Goal: Task Accomplishment & Management: Manage account settings

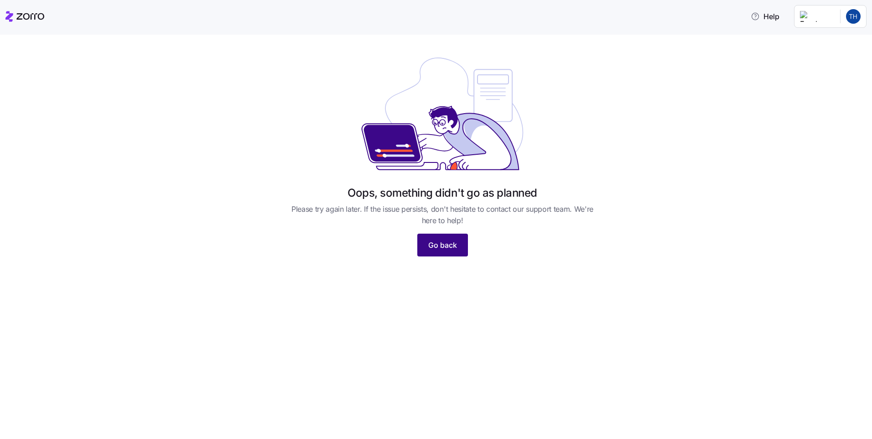
click at [454, 242] on span "Go back" at bounding box center [442, 244] width 29 height 11
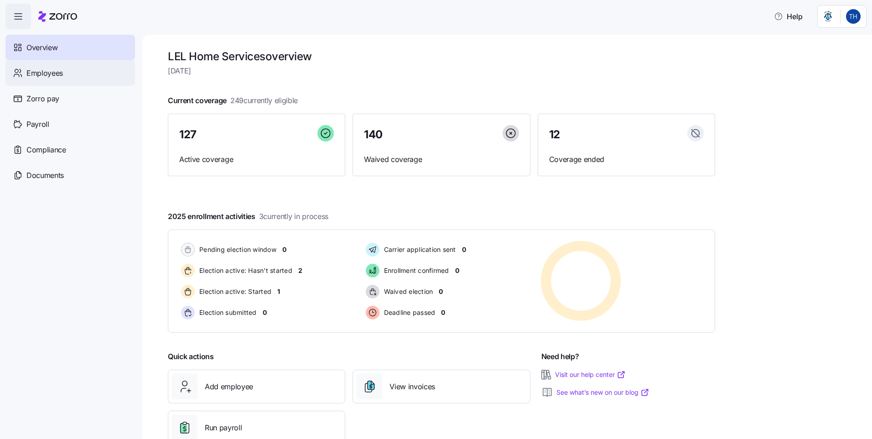
click at [20, 72] on icon at bounding box center [18, 72] width 10 height 11
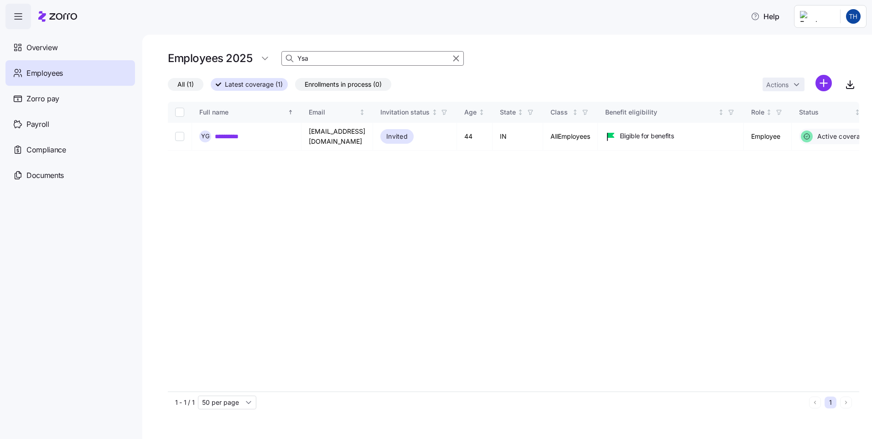
click at [356, 61] on input "Ysa" at bounding box center [372, 58] width 182 height 15
type input "Y"
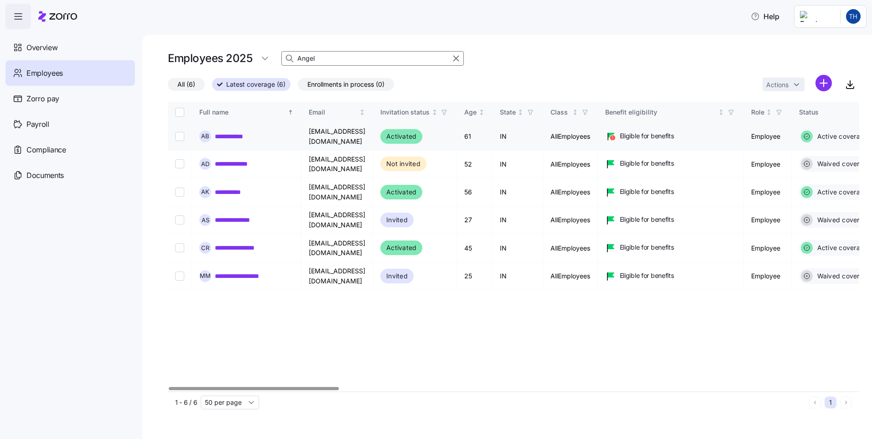
type input "Angel"
click at [225, 140] on link "**********" at bounding box center [234, 136] width 39 height 9
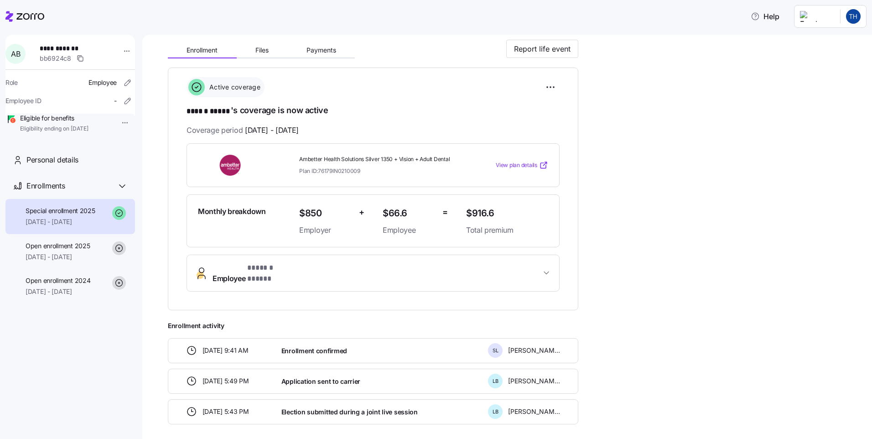
scroll to position [100, 0]
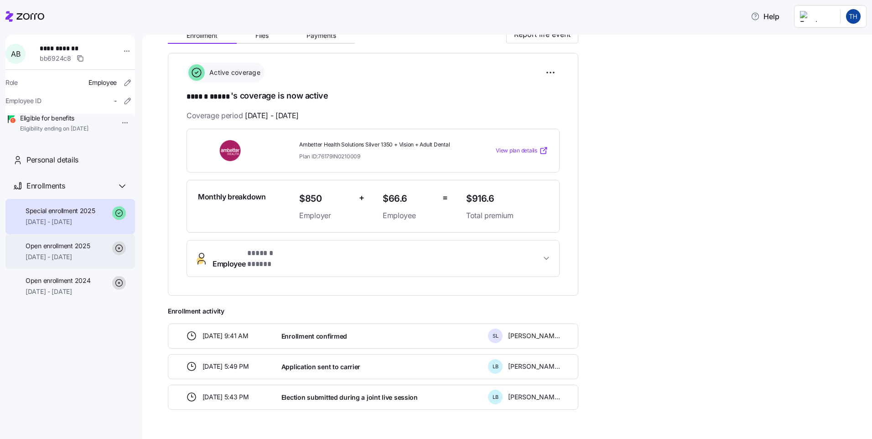
click at [60, 262] on div "Open enrollment 2025 [DATE] - [DATE]" at bounding box center [58, 251] width 64 height 21
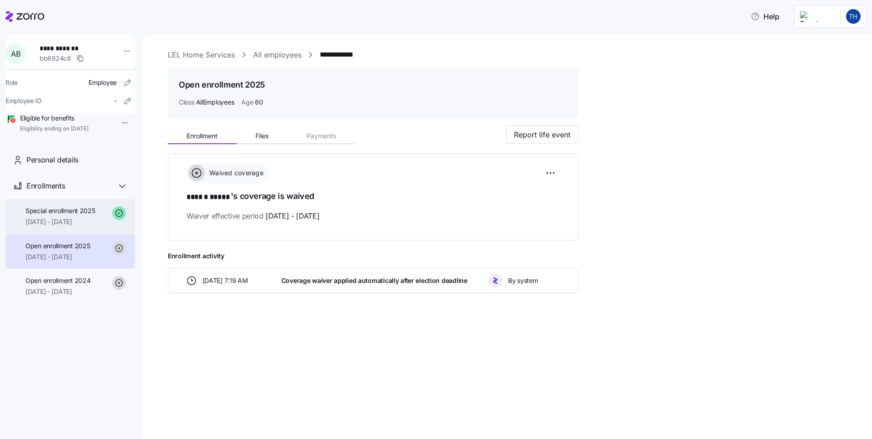
click at [56, 226] on span "[DATE] - [DATE]" at bounding box center [61, 221] width 70 height 9
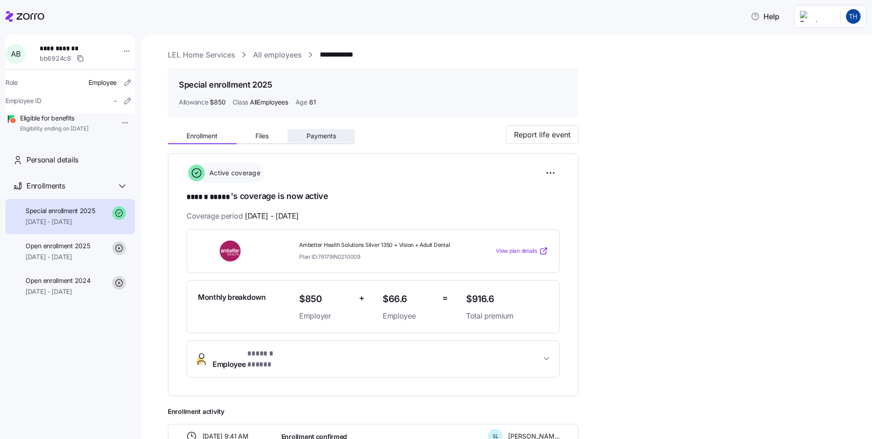
click at [328, 137] on span "Payments" at bounding box center [321, 136] width 30 height 6
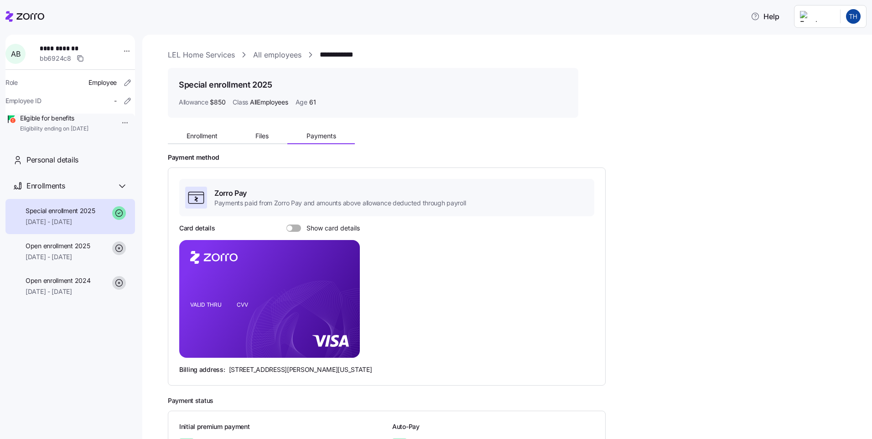
scroll to position [80, 0]
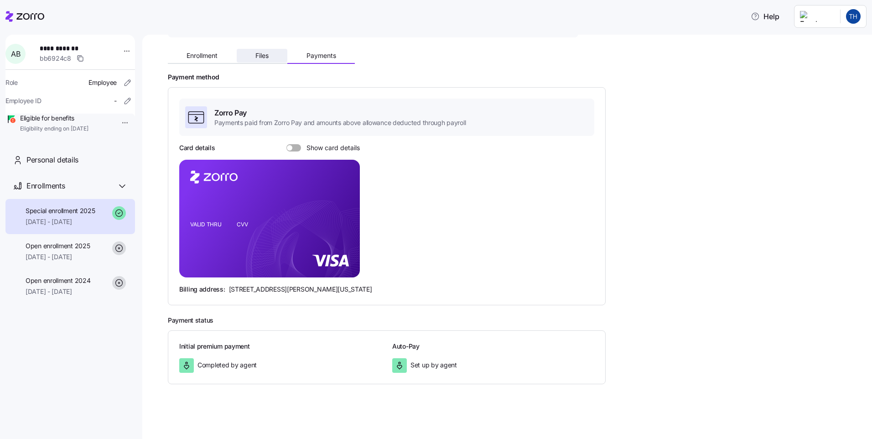
click at [259, 61] on button "Files" at bounding box center [262, 56] width 51 height 14
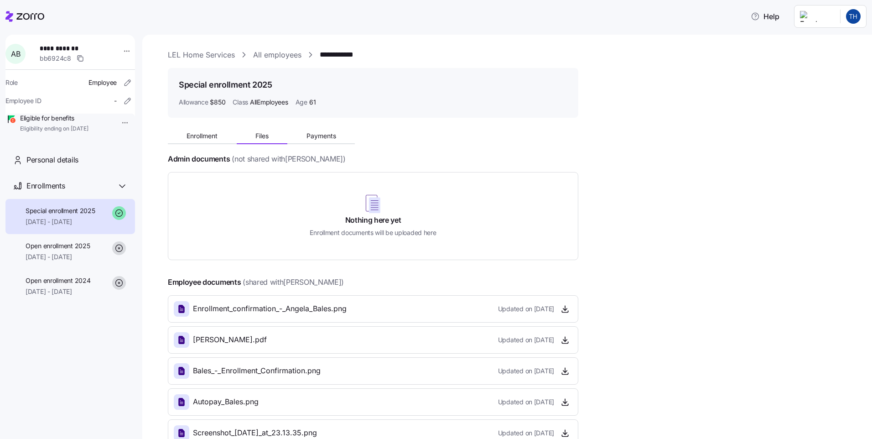
click at [116, 124] on html "**********" at bounding box center [436, 216] width 872 height 433
click at [120, 192] on icon at bounding box center [122, 186] width 11 height 11
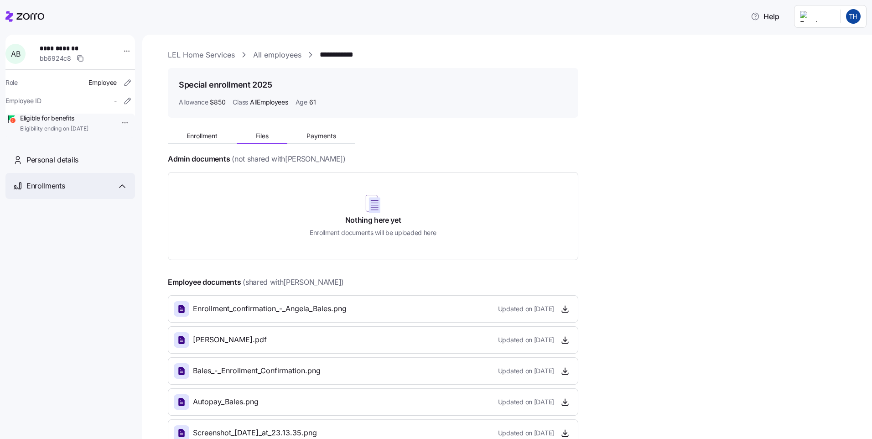
click at [120, 192] on icon at bounding box center [122, 186] width 11 height 11
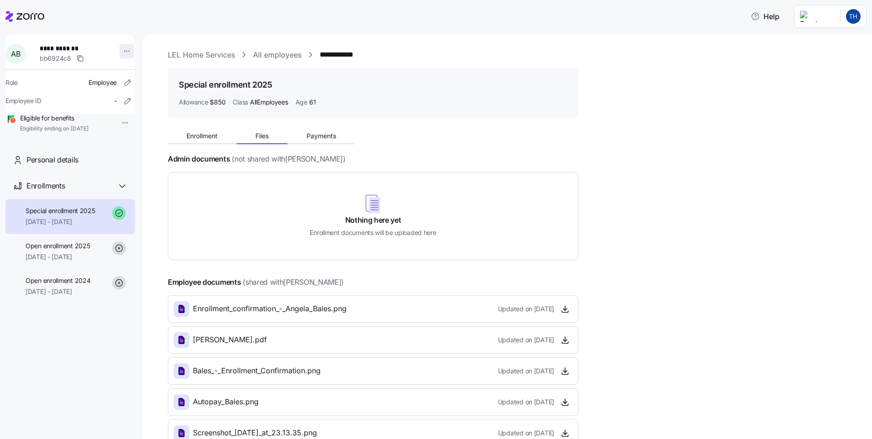
click at [122, 49] on html "**********" at bounding box center [436, 216] width 872 height 433
click at [18, 21] on html "**********" at bounding box center [436, 216] width 872 height 433
click at [24, 17] on icon at bounding box center [30, 16] width 28 height 6
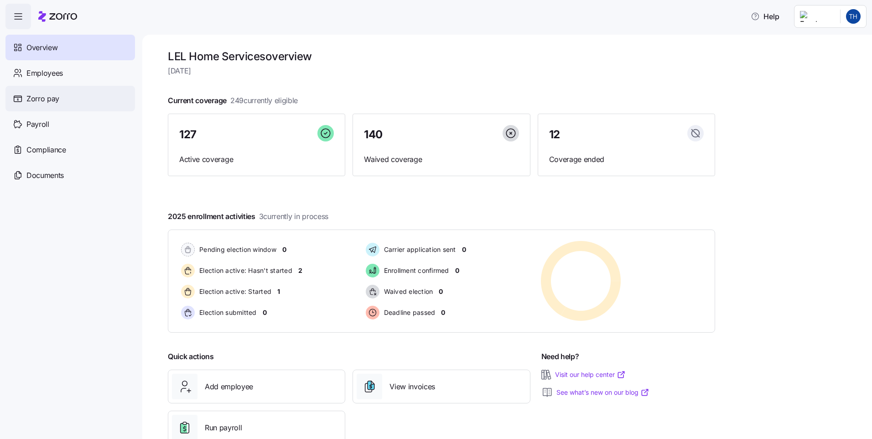
click at [61, 98] on div "Zorro pay" at bounding box center [69, 99] width 129 height 26
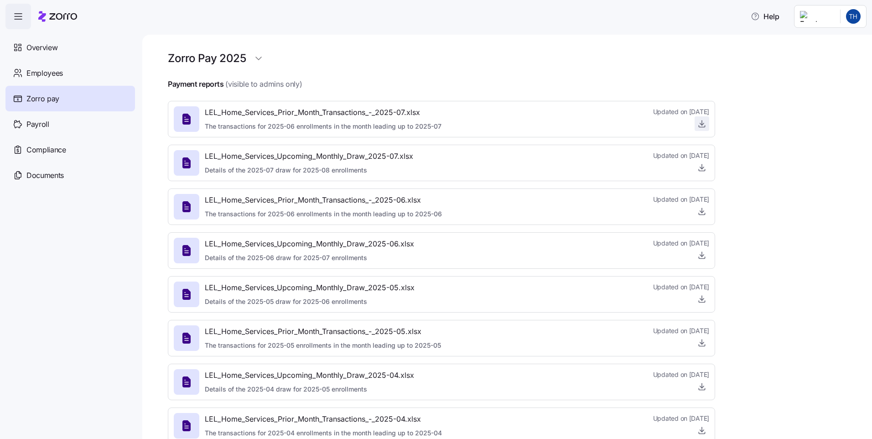
click at [703, 126] on icon "button" at bounding box center [701, 123] width 9 height 9
click at [704, 171] on icon "button" at bounding box center [701, 167] width 9 height 9
click at [701, 168] on icon "button" at bounding box center [701, 167] width 9 height 9
click at [44, 120] on span "Payroll" at bounding box center [37, 124] width 23 height 11
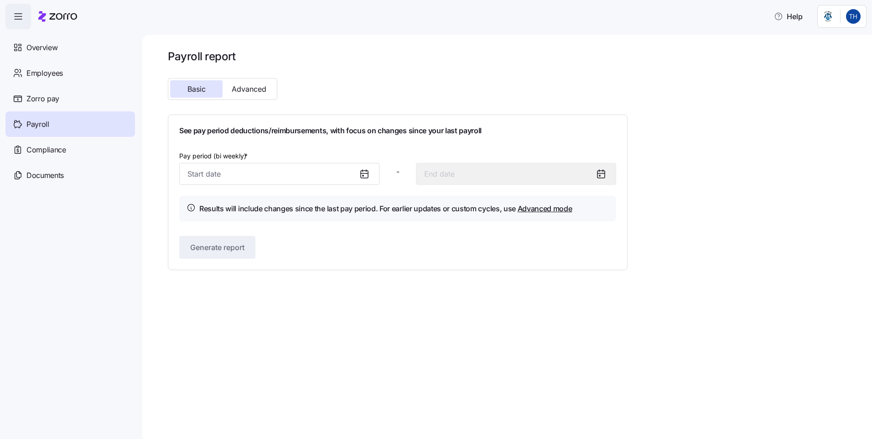
click at [367, 174] on icon at bounding box center [364, 173] width 11 height 11
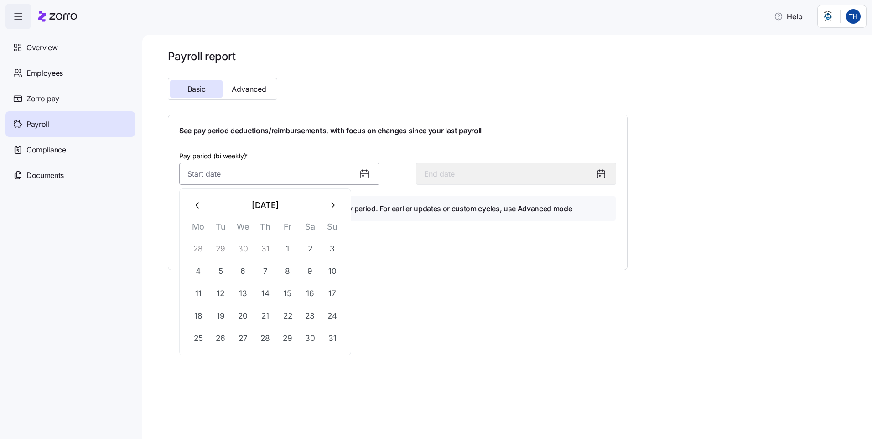
click at [283, 178] on input "Pay period (bi weekly) *" at bounding box center [279, 174] width 200 height 22
click at [290, 273] on button "8" at bounding box center [288, 271] width 22 height 22
type input "[DATE]"
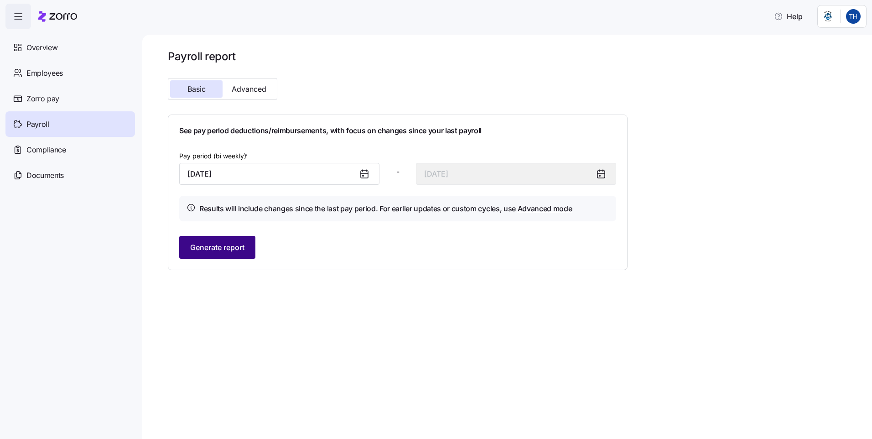
click at [244, 252] on span "Generate report" at bounding box center [217, 247] width 54 height 11
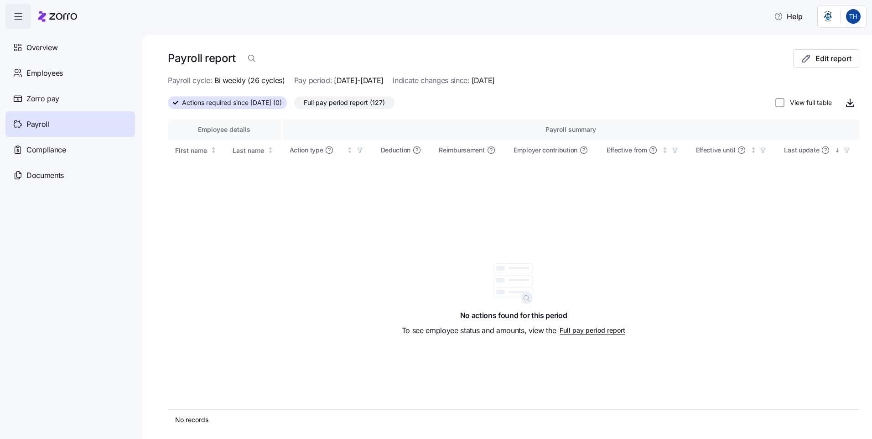
click at [357, 105] on span "Full pay period report (127)" at bounding box center [344, 103] width 81 height 12
click at [294, 105] on input "Full pay period report (127)" at bounding box center [294, 105] width 0 height 0
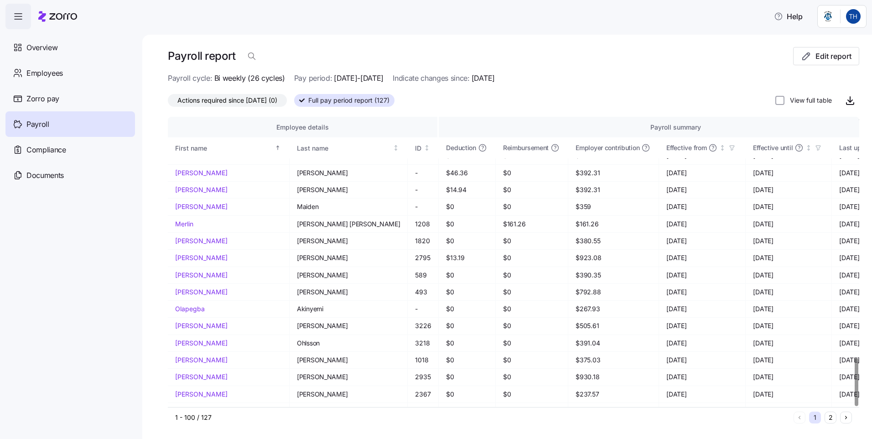
scroll to position [1452, 0]
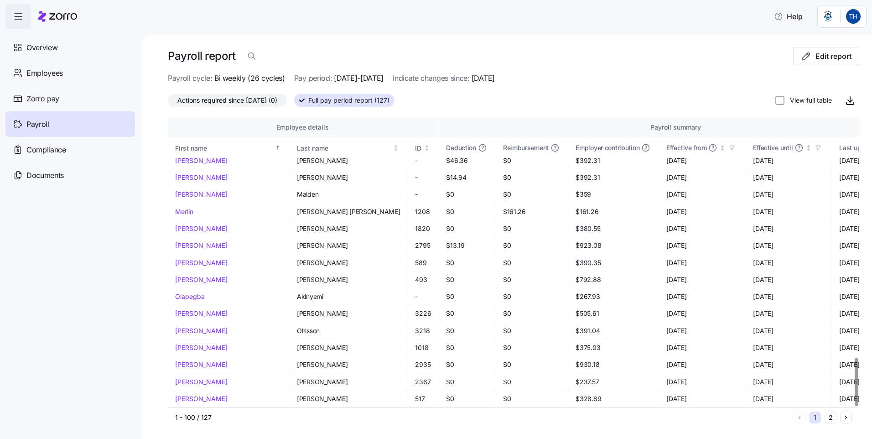
click at [858, 406] on div at bounding box center [855, 382] width 3 height 48
click at [824, 419] on button "2" at bounding box center [830, 417] width 12 height 12
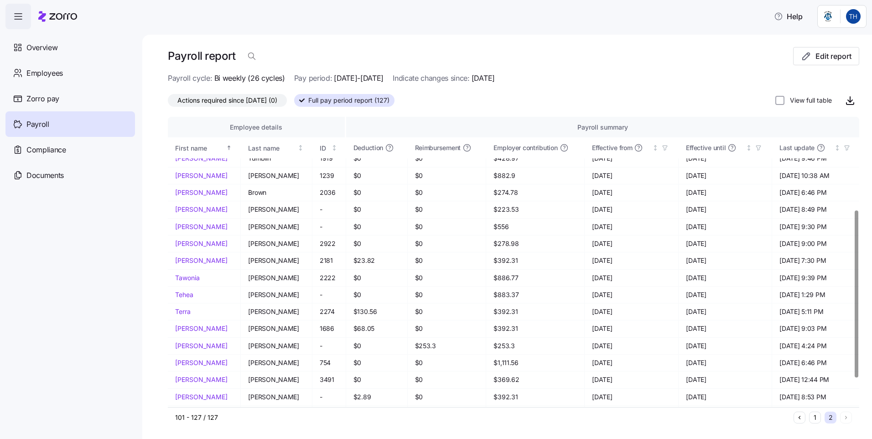
scroll to position [211, 0]
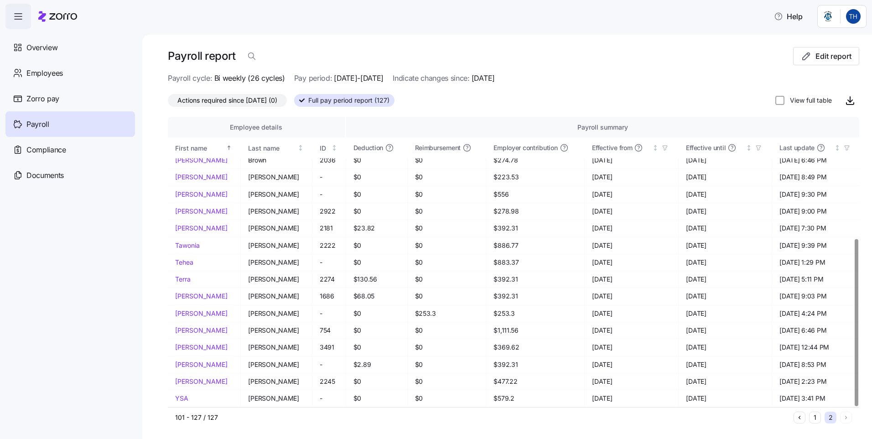
click at [859, 407] on div at bounding box center [856, 262] width 5 height 290
drag, startPoint x: 853, startPoint y: 375, endPoint x: 848, endPoint y: 230, distance: 145.1
click at [848, 230] on div "Payroll report Edit report Payroll cycle: Bi weekly (26 cycles) Pay period: [DA…" at bounding box center [507, 237] width 730 height 404
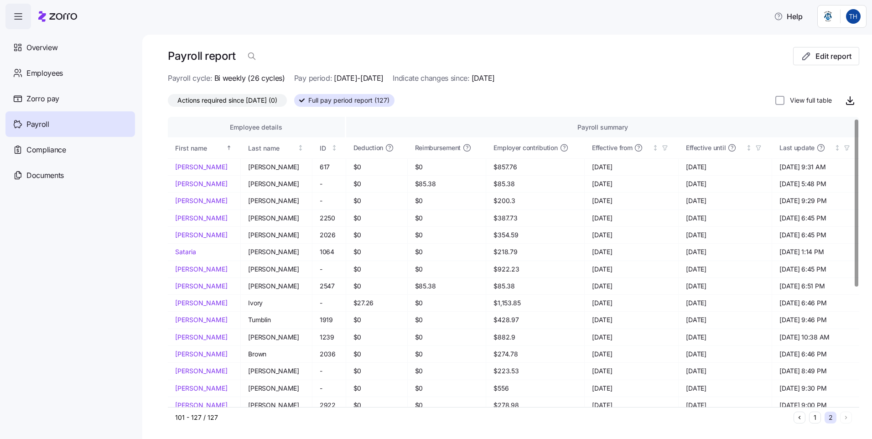
scroll to position [0, 0]
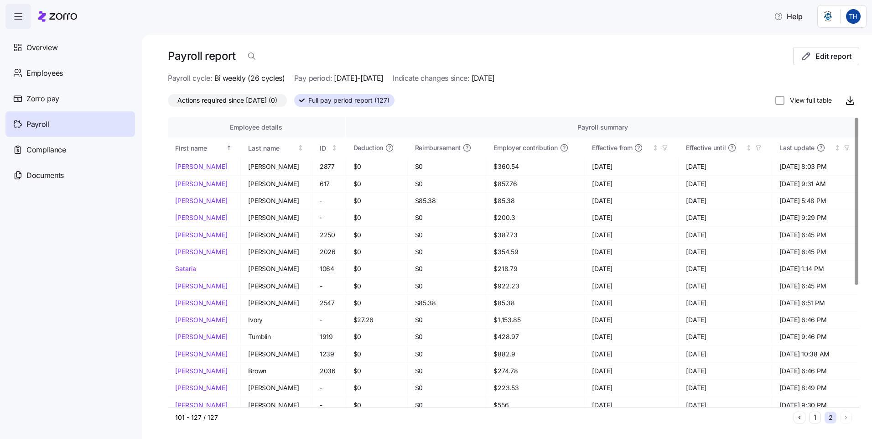
click at [858, 118] on div at bounding box center [855, 201] width 3 height 167
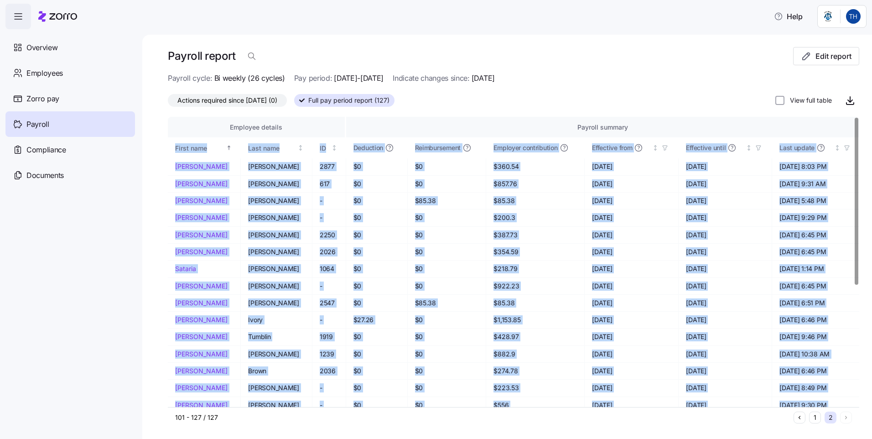
drag, startPoint x: 846, startPoint y: 135, endPoint x: 847, endPoint y: 208, distance: 72.5
click at [847, 208] on div "Employee details Payroll summary First name Last name ID Deduction Reimbursemen…" at bounding box center [513, 262] width 691 height 290
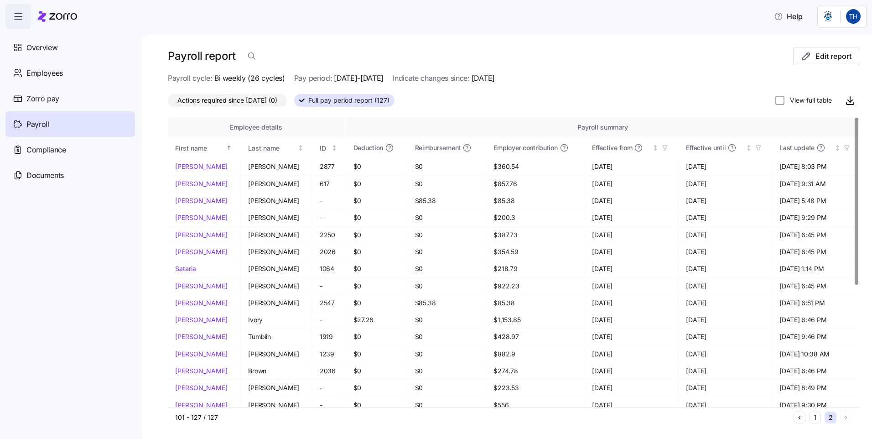
click at [784, 104] on label "View full table" at bounding box center [807, 100] width 47 height 9
click at [780, 104] on input "View full table" at bounding box center [779, 100] width 9 height 9
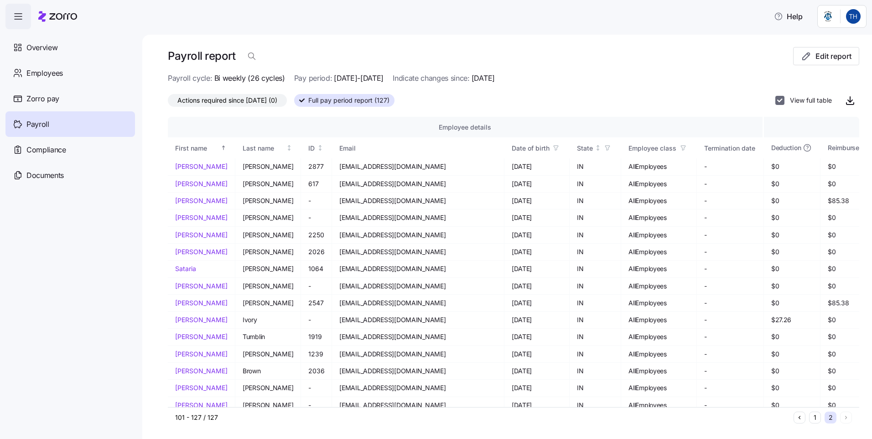
click at [775, 101] on input "View full table" at bounding box center [779, 100] width 9 height 9
checkbox input "false"
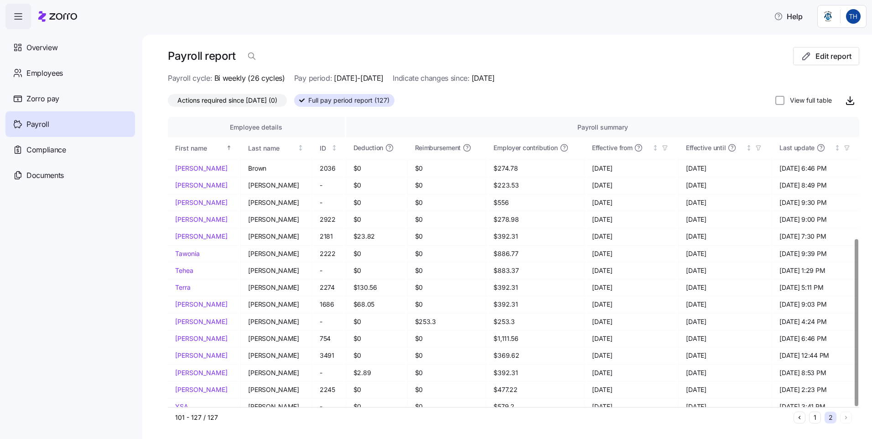
scroll to position [211, 0]
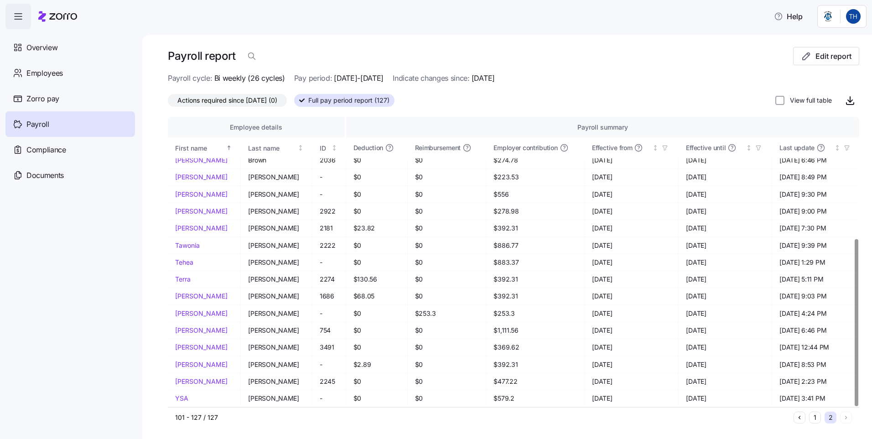
click at [858, 376] on div at bounding box center [855, 322] width 3 height 167
click at [809, 417] on button "1" at bounding box center [815, 417] width 12 height 12
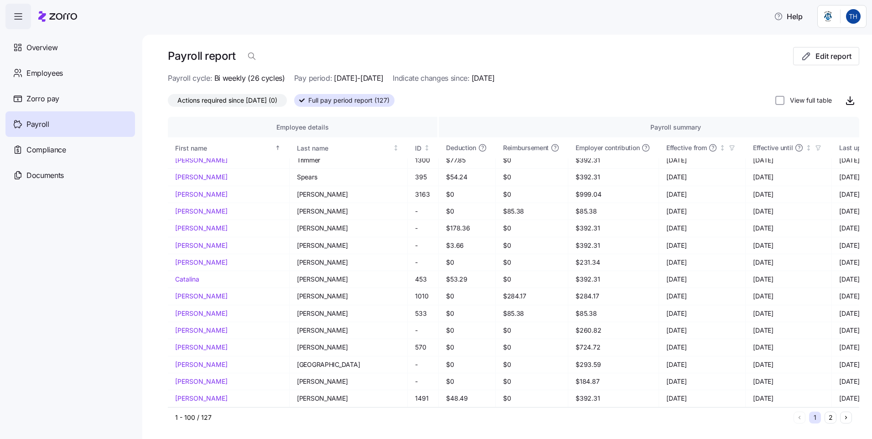
scroll to position [0, 0]
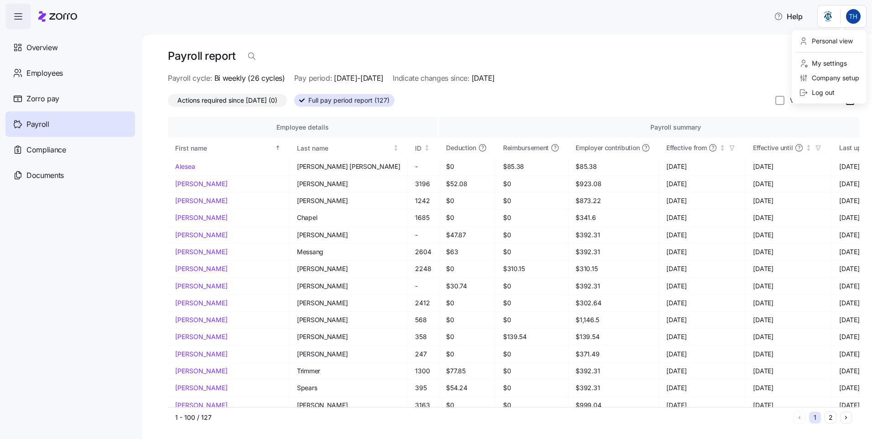
click at [854, 16] on html "Help Overview Employees Zorro pay Payroll Compliance Documents Payroll report E…" at bounding box center [436, 216] width 872 height 433
click at [835, 39] on div "Personal view" at bounding box center [826, 41] width 54 height 10
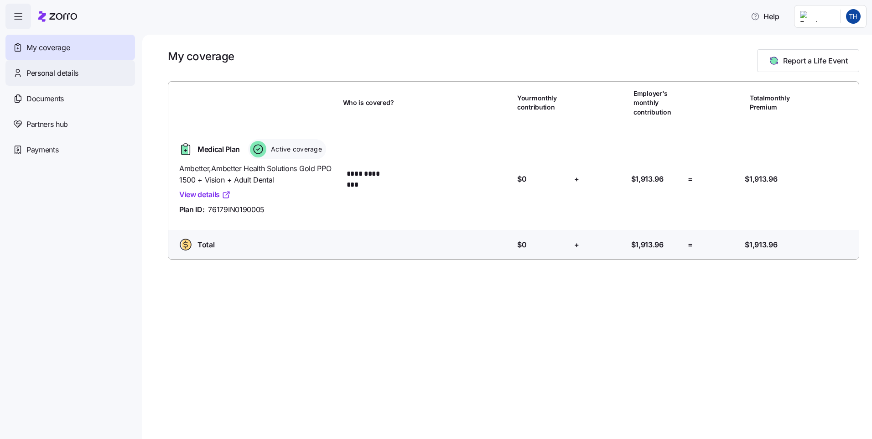
click at [41, 74] on span "Personal details" at bounding box center [52, 72] width 52 height 11
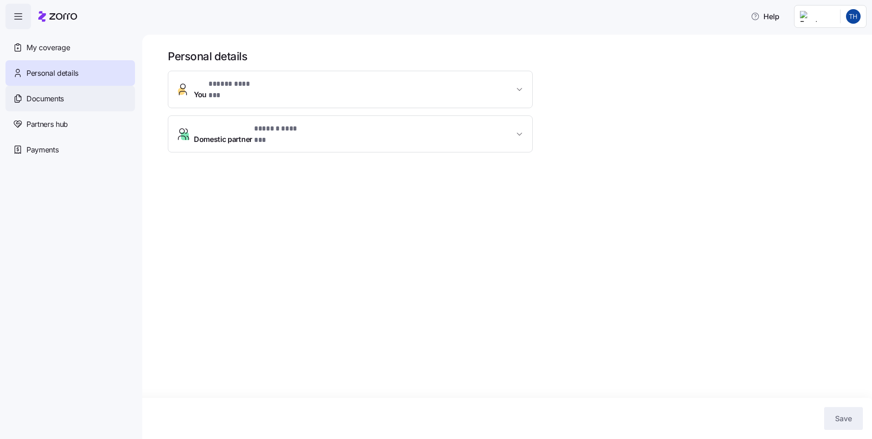
click at [34, 100] on span "Documents" at bounding box center [44, 98] width 37 height 11
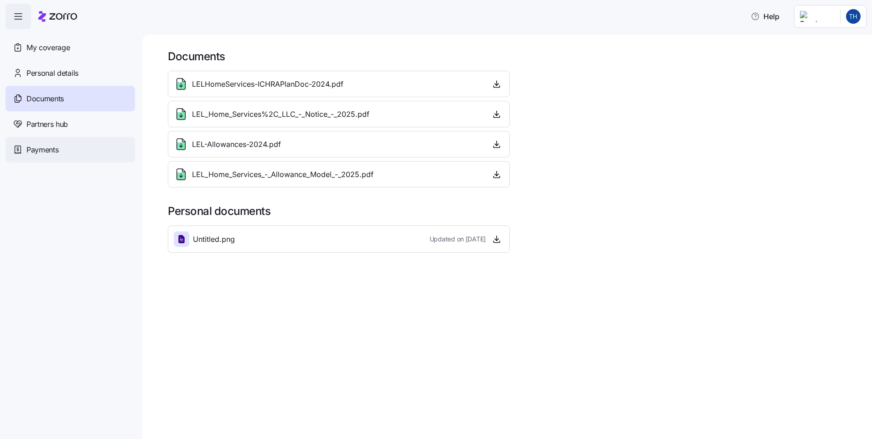
click at [36, 155] on span "Payments" at bounding box center [42, 149] width 32 height 11
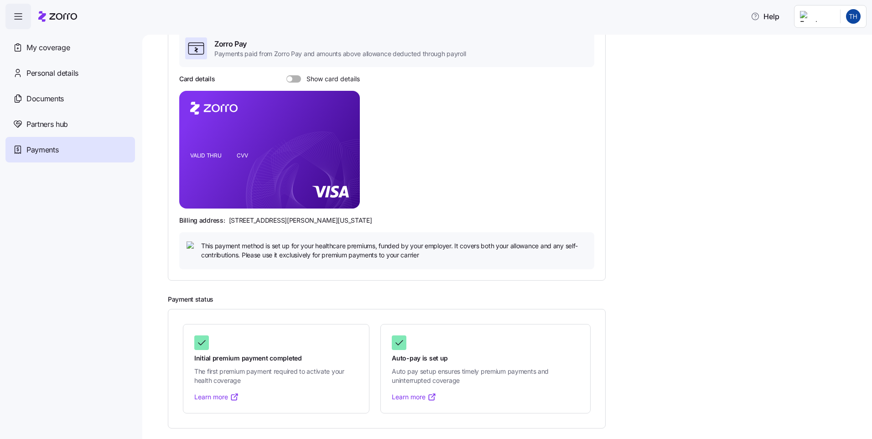
scroll to position [76, 0]
click at [290, 76] on span at bounding box center [289, 78] width 5 height 5
click at [286, 75] on input "Show card details" at bounding box center [286, 75] width 0 height 0
click at [292, 79] on span at bounding box center [290, 78] width 9 height 7
click at [286, 75] on input "Show card details" at bounding box center [286, 75] width 0 height 0
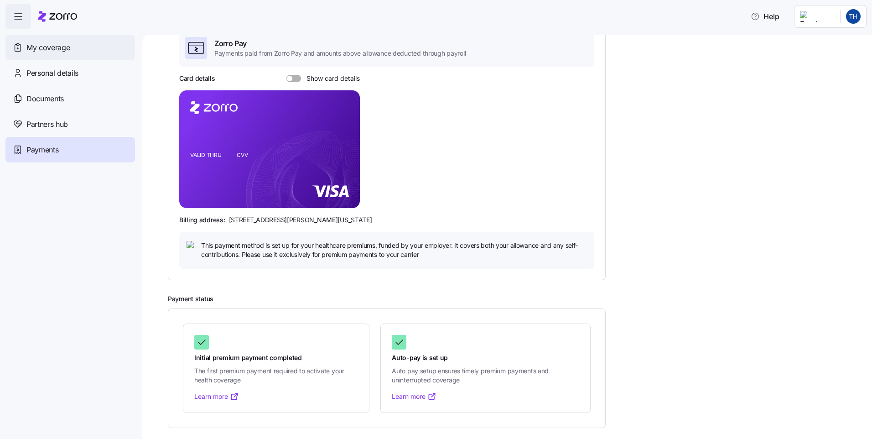
click at [41, 49] on span "My coverage" at bounding box center [47, 47] width 43 height 11
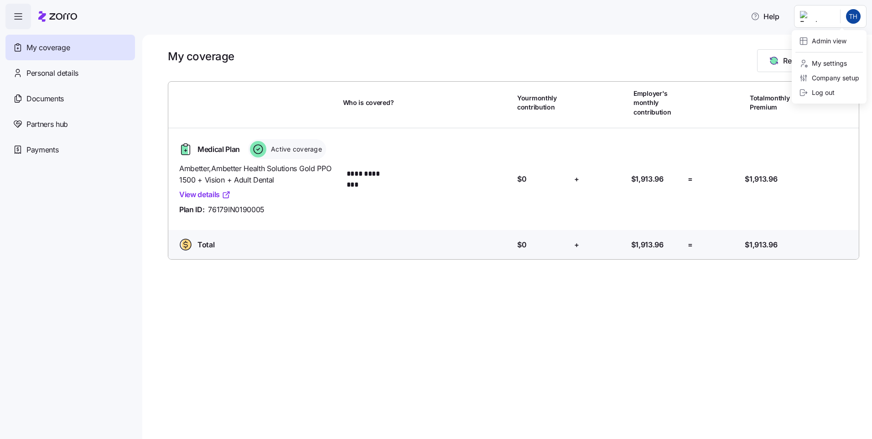
click at [827, 18] on html "**********" at bounding box center [436, 216] width 872 height 433
click at [813, 43] on div "Admin view" at bounding box center [822, 41] width 47 height 10
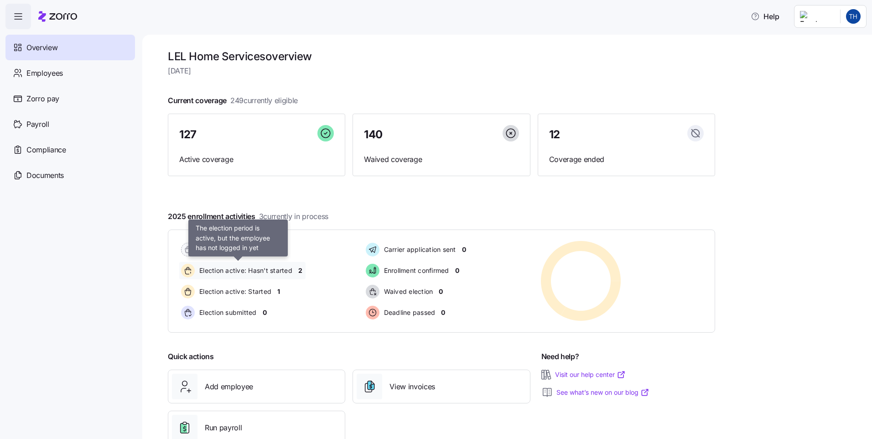
click at [236, 272] on span "Election active: Hasn't started" at bounding box center [245, 270] width 96 height 9
